Goal: Check status: Check status

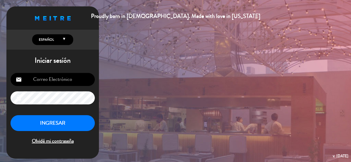
type input "[EMAIL_ADDRESS][DOMAIN_NAME]"
click at [73, 129] on button "INGRESAR" at bounding box center [53, 123] width 84 height 16
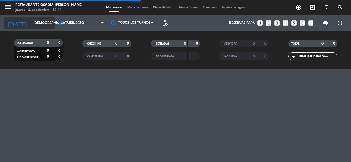
click at [50, 23] on icon "arrow_drop_down" at bounding box center [51, 23] width 6 height 6
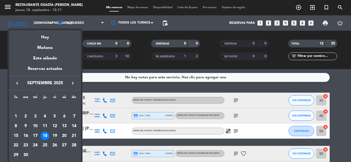
click at [66, 136] on div "20" at bounding box center [64, 136] width 9 height 9
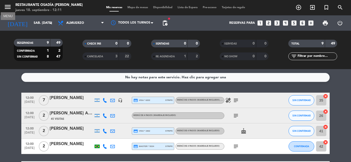
click at [10, 8] on icon "menu" at bounding box center [8, 7] width 8 height 8
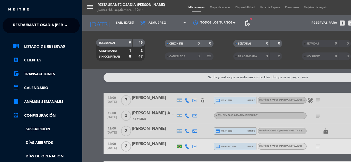
click at [60, 25] on span "Restaurante Osadía [PERSON_NAME]" at bounding box center [49, 25] width 72 height 11
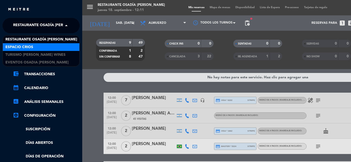
click at [34, 47] on div "Espacio Crios" at bounding box center [41, 47] width 76 height 8
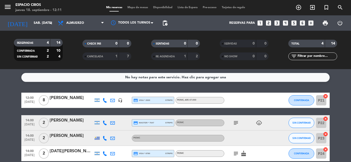
click at [12, 8] on span "menu" at bounding box center [10, 8] width 12 height 12
click at [8, 6] on icon "menu" at bounding box center [8, 7] width 8 height 8
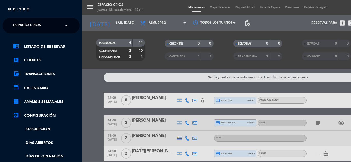
click at [40, 23] on span "Espacio Crios" at bounding box center [27, 25] width 28 height 11
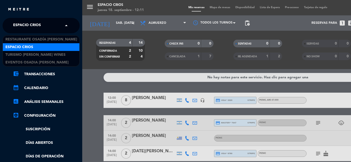
click at [41, 23] on div "× Espacio Crios" at bounding box center [29, 25] width 37 height 11
click at [66, 26] on span at bounding box center [67, 25] width 9 height 11
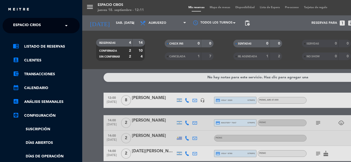
click at [121, 22] on div "menu Espacio Crios jueves 18. septiembre - 12:11 Mis reservas Mapa de mesas Dis…" at bounding box center [257, 81] width 351 height 162
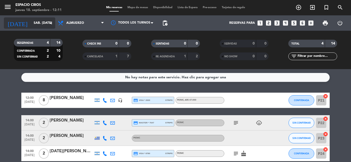
click at [50, 23] on icon "arrow_drop_down" at bounding box center [51, 23] width 6 height 6
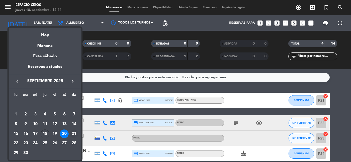
click at [74, 134] on div "21" at bounding box center [74, 134] width 9 height 9
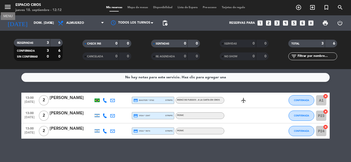
click at [9, 9] on icon "menu" at bounding box center [8, 7] width 8 height 8
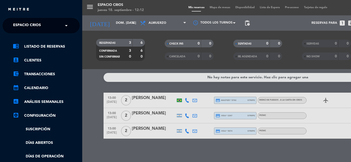
click at [26, 17] on div "close × Espacio Crios × chrome_reader_mode Listado de Reservas account_box Clie…" at bounding box center [41, 81] width 82 height 162
click at [30, 26] on span "Espacio Crios" at bounding box center [27, 25] width 28 height 11
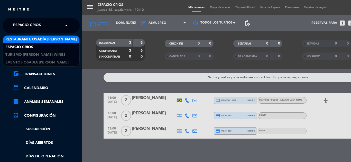
click at [27, 40] on span "Restaurante Osadía [PERSON_NAME]" at bounding box center [41, 40] width 72 height 6
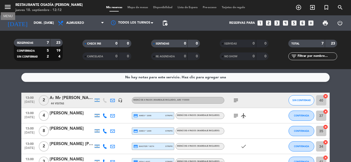
click at [9, 6] on icon "menu" at bounding box center [8, 7] width 8 height 8
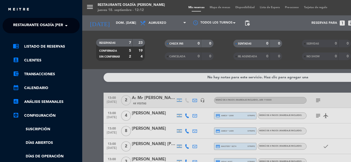
click at [123, 23] on div "menu Restaurante Osadía [PERSON_NAME] jueves 18. septiembre - 12:12 Mis reserva…" at bounding box center [257, 81] width 351 height 162
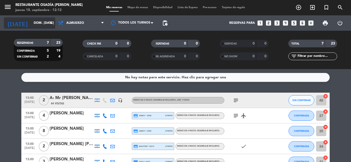
click at [49, 21] on icon "arrow_drop_down" at bounding box center [51, 23] width 6 height 6
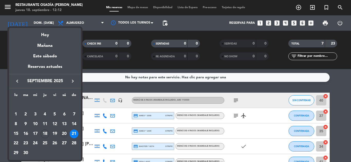
click at [66, 136] on div "20" at bounding box center [64, 134] width 9 height 9
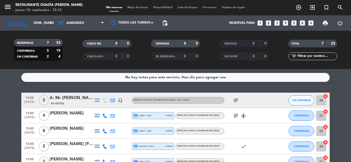
type input "sáb. [DATE]"
